Goal: Task Accomplishment & Management: Complete application form

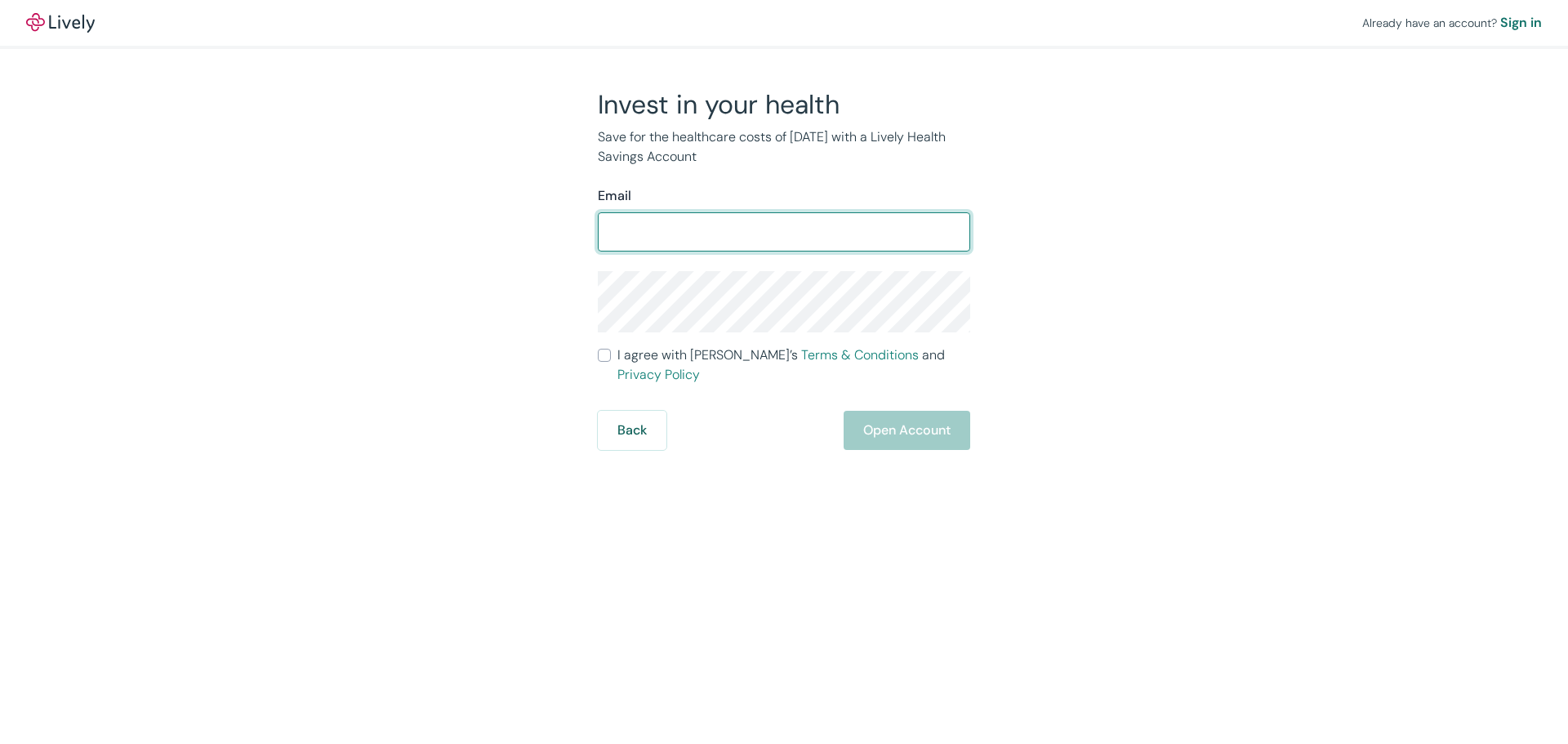
click at [704, 235] on input "Email" at bounding box center [784, 232] width 373 height 33
type input "[EMAIL_ADDRESS][DOMAIN_NAME]"
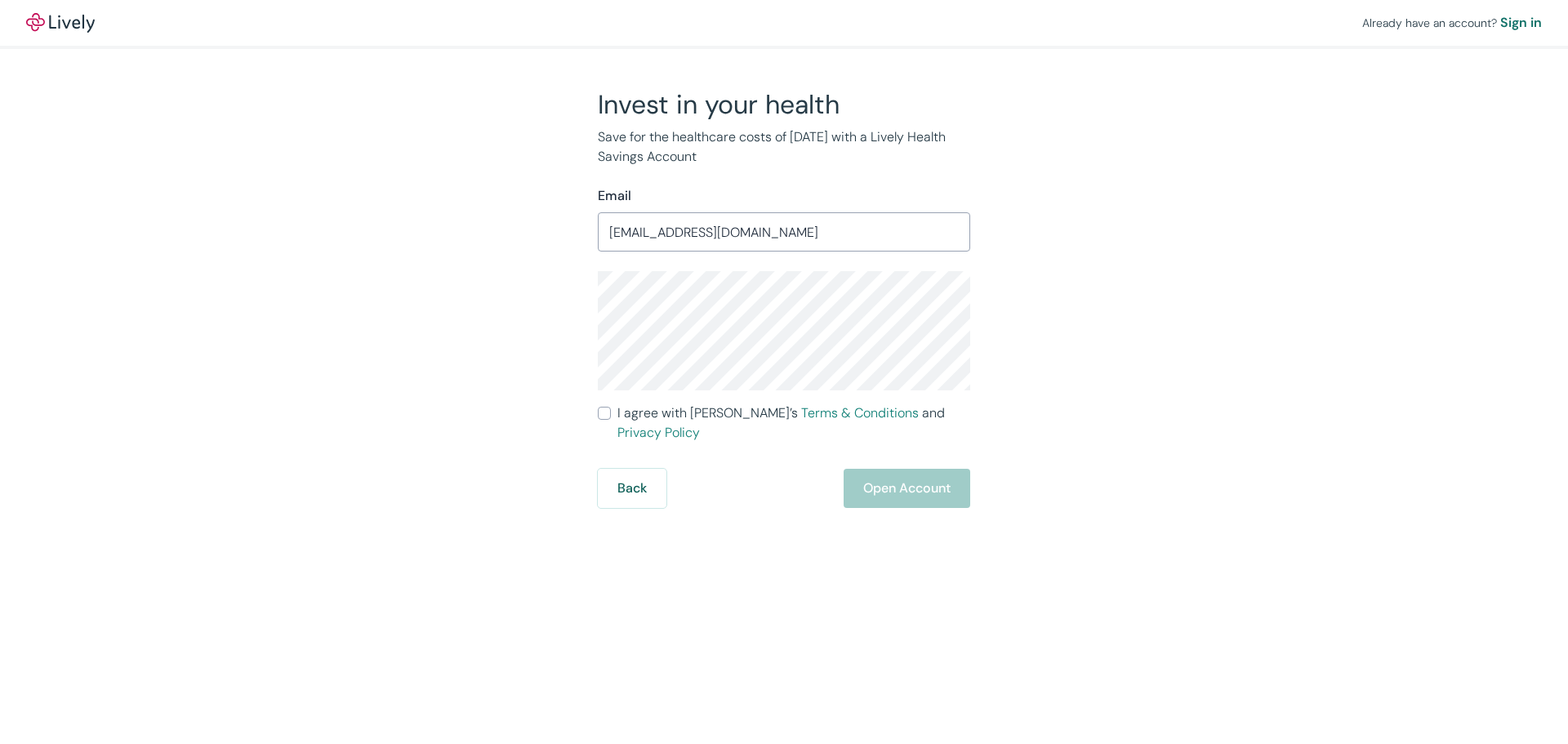
click at [605, 417] on input "I agree with Lively’s Terms & Conditions and Privacy Policy" at bounding box center [604, 413] width 13 height 13
checkbox input "true"
click at [899, 469] on button "Open Account" at bounding box center [907, 489] width 127 height 39
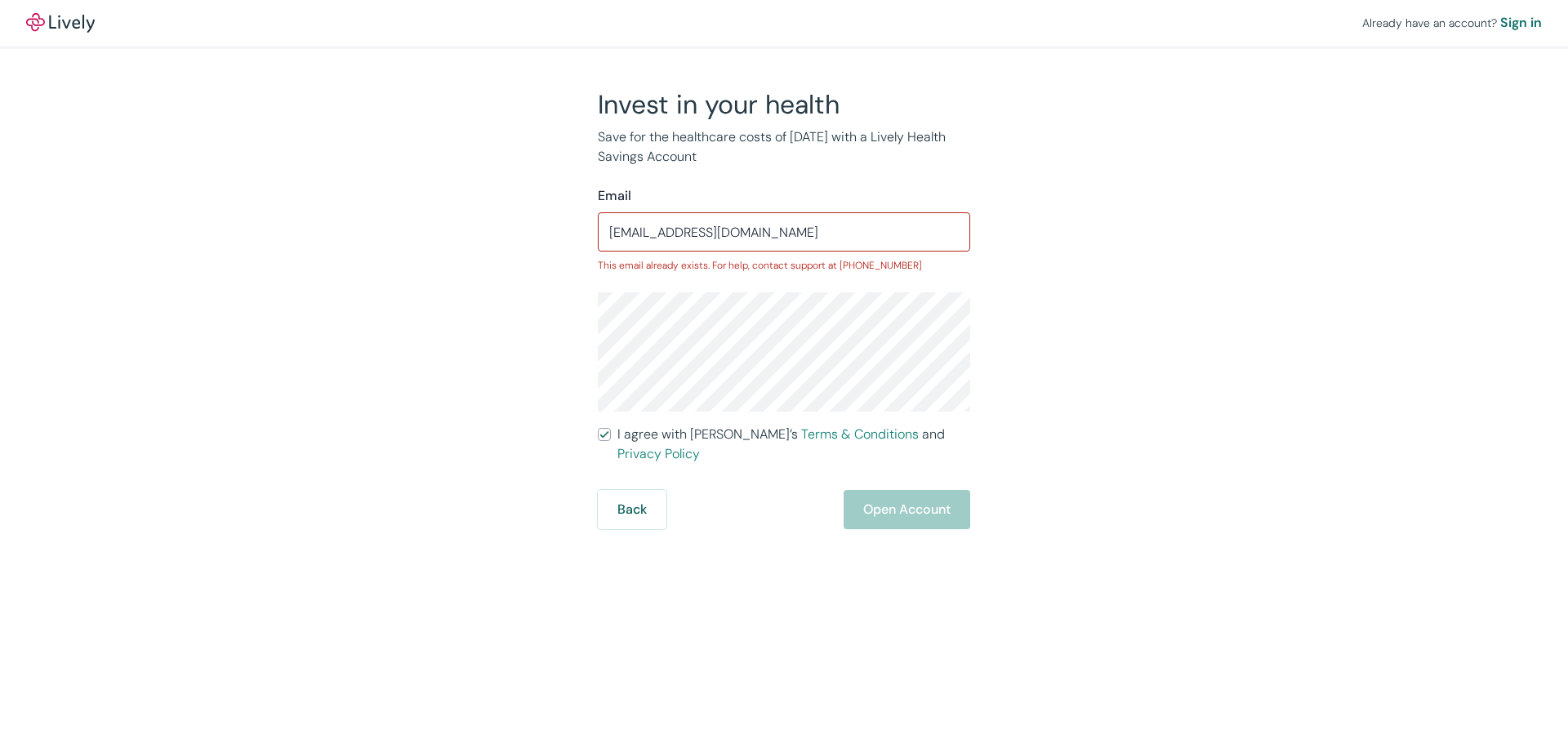
click at [594, 493] on div "Invest in your health Save for the healthcare costs of [DATE] with a Lively Hea…" at bounding box center [774, 309] width 392 height 441
click at [635, 493] on button "Back" at bounding box center [632, 510] width 69 height 39
